Goal: Information Seeking & Learning: Compare options

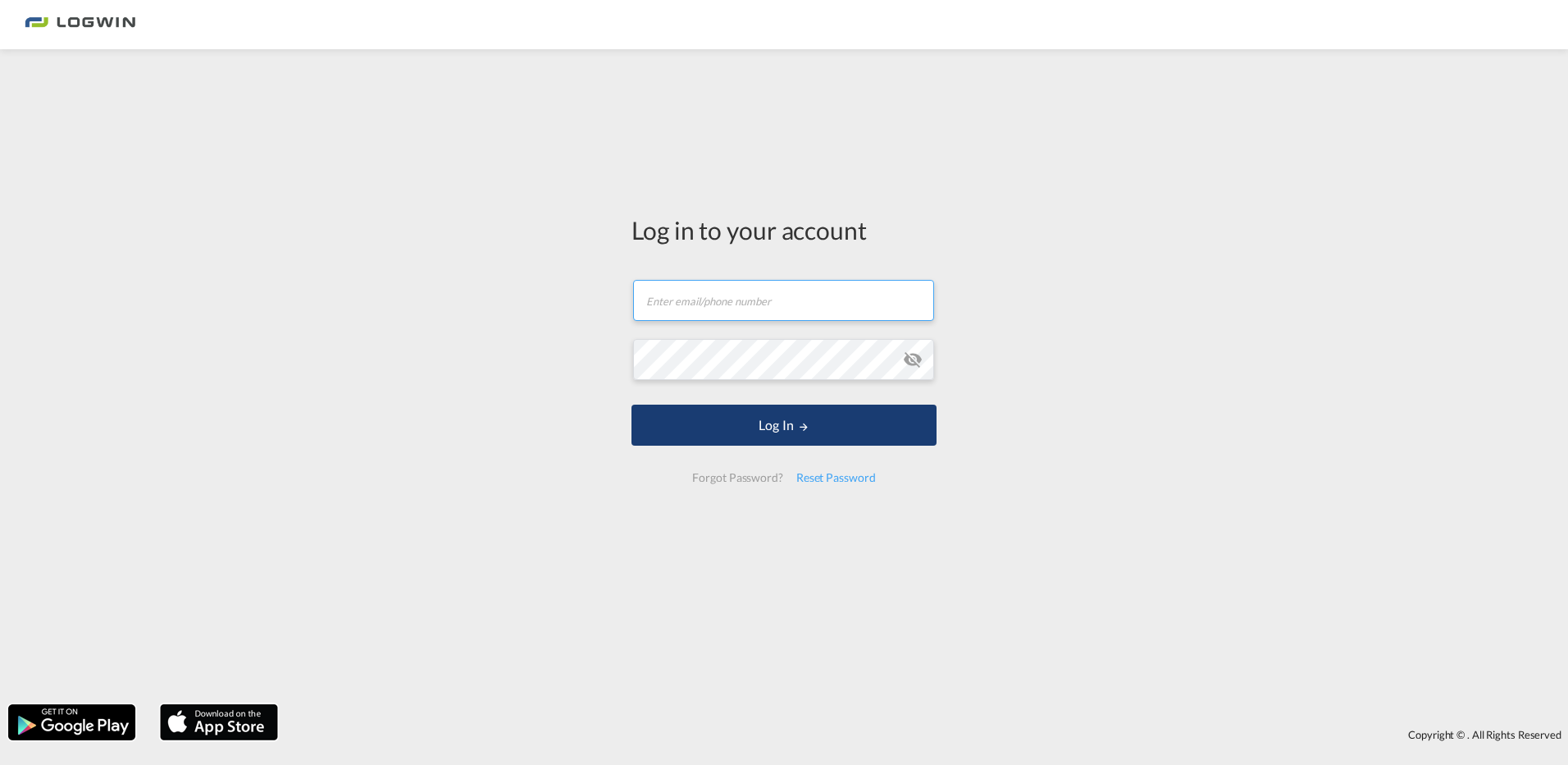
type input "[EMAIL_ADDRESS][DOMAIN_NAME]"
click at [789, 425] on button "Log In" at bounding box center [783, 425] width 305 height 41
